Goal: Book appointment/travel/reservation

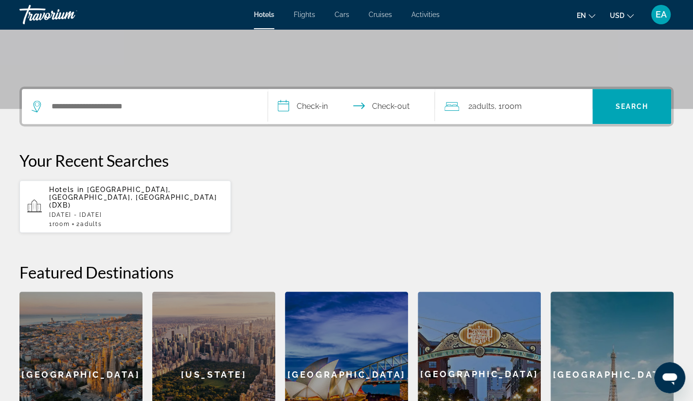
scroll to position [195, 0]
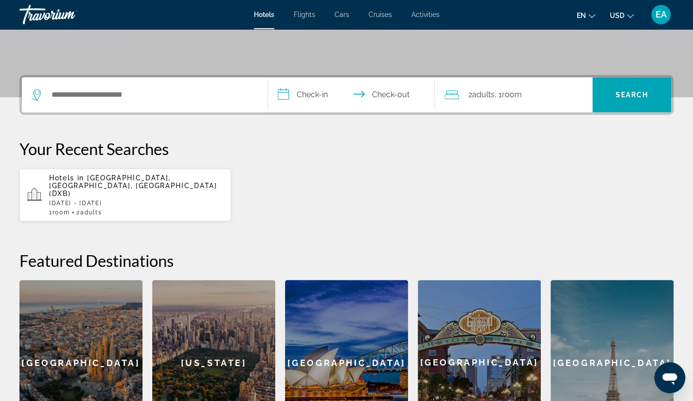
click at [81, 191] on div "Hotels in Dubai, Dubai Emirate, United Arab Emirates (DXB) Sat, 01 Nov - Sat, 0…" at bounding box center [136, 195] width 174 height 42
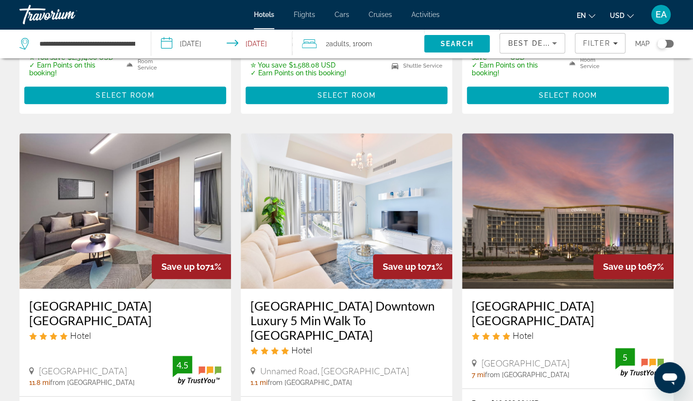
scroll to position [231, 0]
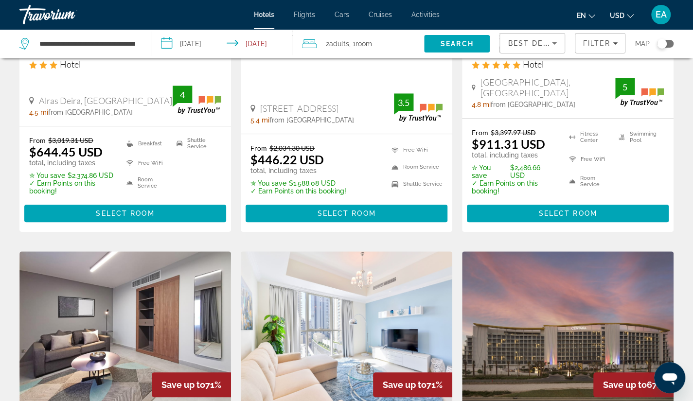
click at [40, 16] on div "Travorium" at bounding box center [67, 14] width 97 height 25
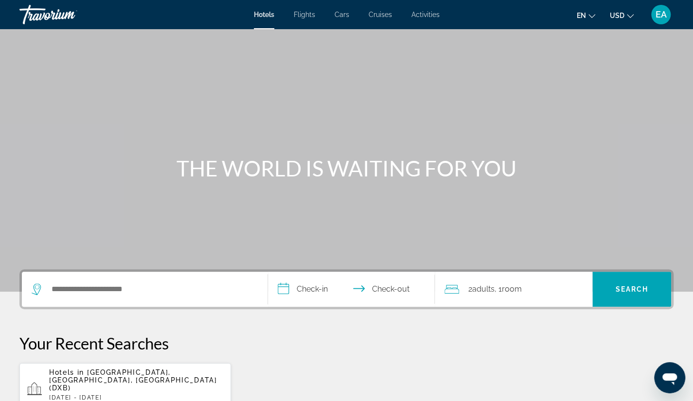
click at [39, 16] on div "Travorium" at bounding box center [67, 14] width 97 height 25
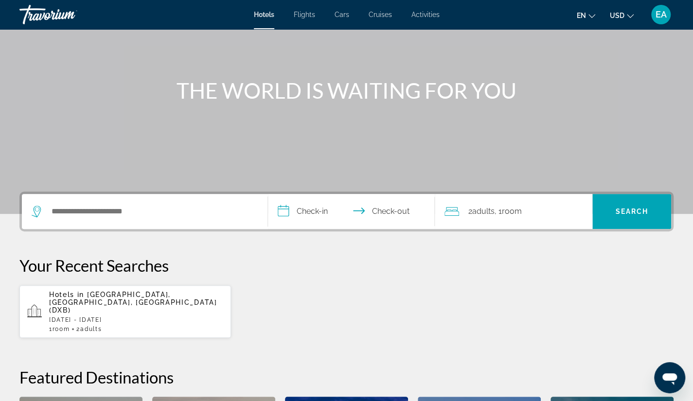
scroll to position [33, 0]
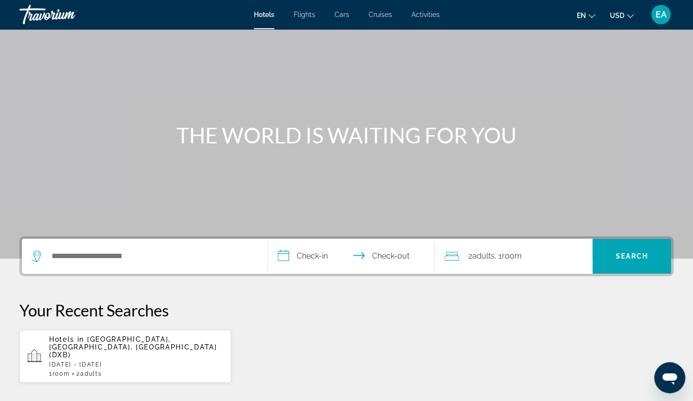
click at [40, 21] on div "Travorium" at bounding box center [67, 14] width 97 height 25
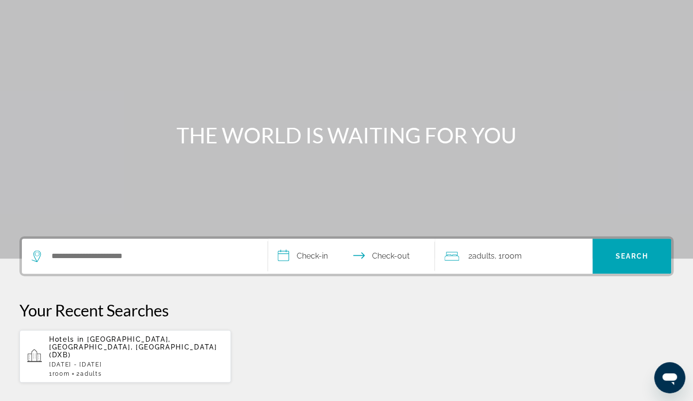
scroll to position [0, 0]
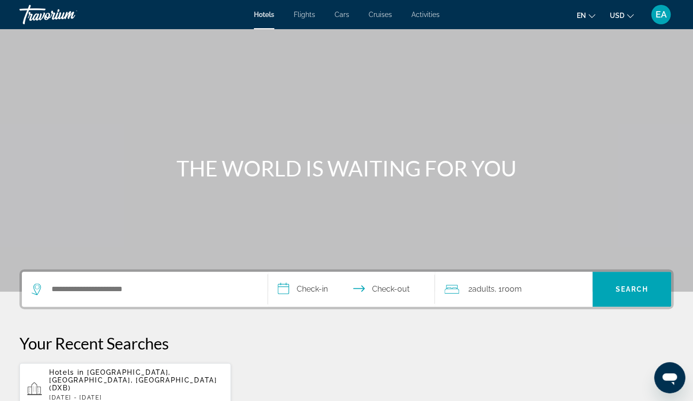
click at [40, 21] on div "Travorium" at bounding box center [67, 14] width 97 height 25
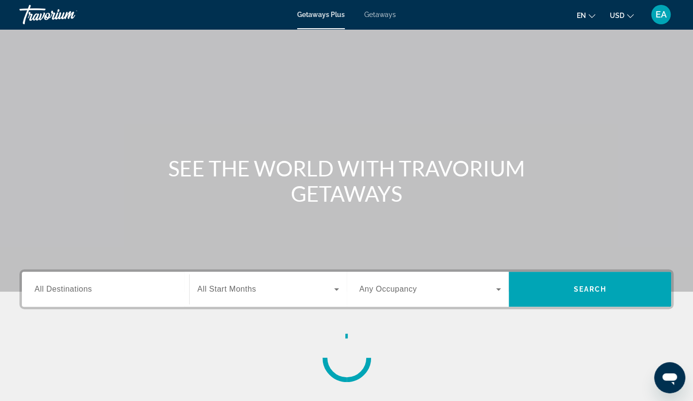
scroll to position [124, 0]
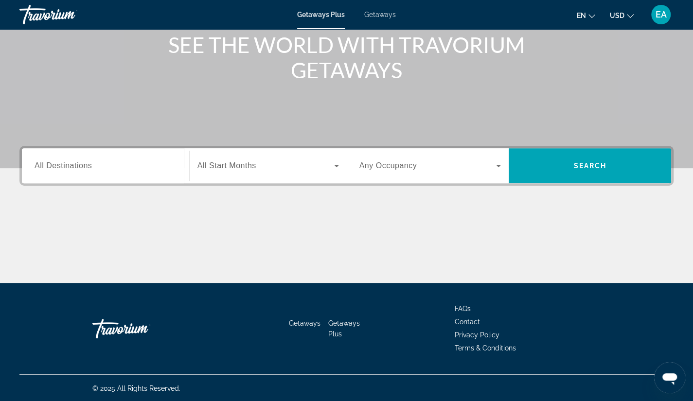
click at [78, 170] on label "Destination All Destinations" at bounding box center [63, 166] width 57 height 9
click at [78, 170] on input "Destination All Destinations" at bounding box center [106, 167] width 142 height 12
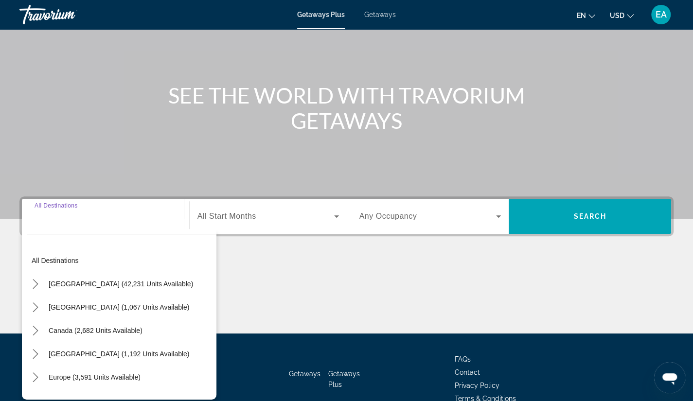
scroll to position [0, 0]
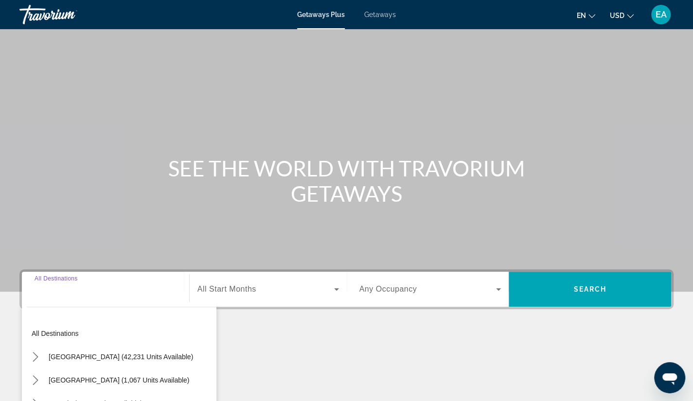
click at [49, 13] on div "Travorium" at bounding box center [67, 14] width 97 height 25
